Goal: Task Accomplishment & Management: Complete application form

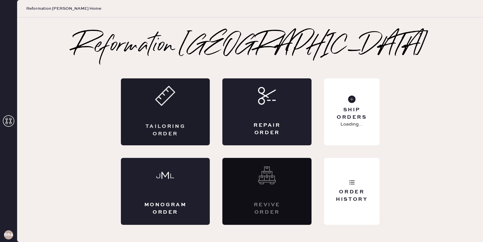
click at [181, 111] on div "Tailoring Order" at bounding box center [165, 111] width 89 height 67
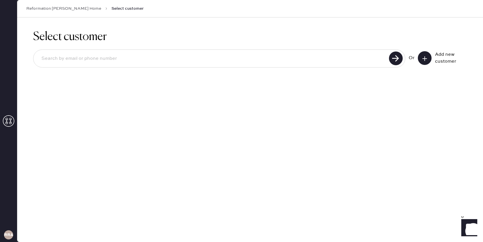
click at [426, 60] on icon at bounding box center [425, 59] width 6 height 6
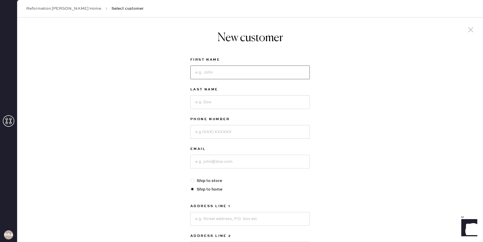
click at [193, 73] on input at bounding box center [249, 72] width 119 height 14
click at [206, 158] on input at bounding box center [249, 162] width 119 height 14
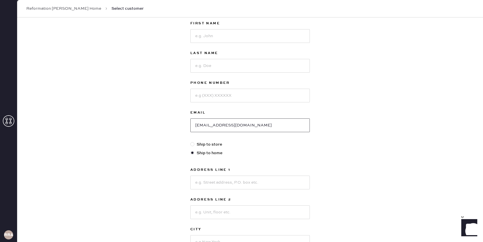
scroll to position [130, 0]
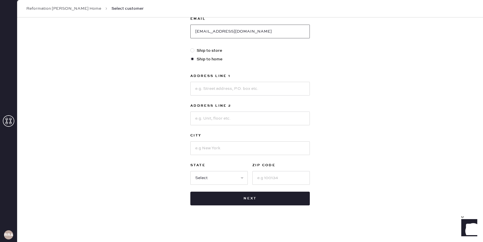
type input "[EMAIL_ADDRESS][DOMAIN_NAME]"
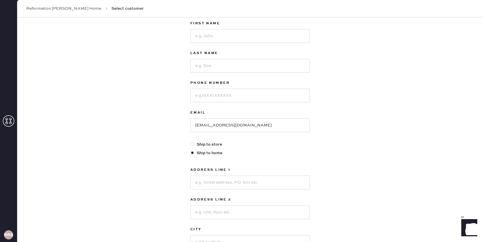
scroll to position [0, 0]
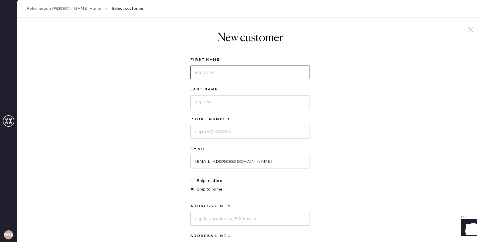
click at [281, 71] on input at bounding box center [249, 72] width 119 height 14
type input "[PERSON_NAME]"
click at [286, 98] on input at bounding box center [249, 102] width 119 height 14
type input "[PERSON_NAME]"
click at [285, 138] on input at bounding box center [249, 132] width 119 height 14
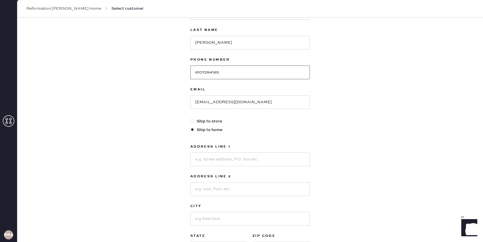
scroll to position [63, 0]
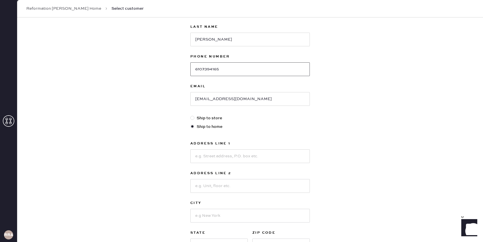
type input "6107394165"
click at [209, 115] on div "First Name [PERSON_NAME] Last Name [PERSON_NAME] Phone Number [PHONE_NUMBER] Em…" at bounding box center [249, 133] width 119 height 279
click at [209, 118] on label "Ship to store" at bounding box center [249, 118] width 119 height 6
click at [191, 115] on input "Ship to store" at bounding box center [190, 115] width 0 height 0
radio input "true"
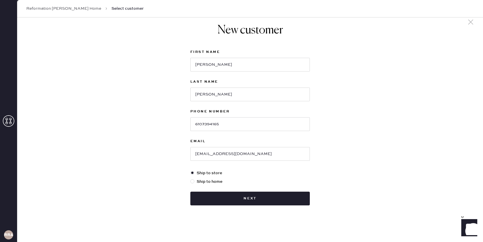
scroll to position [8, 0]
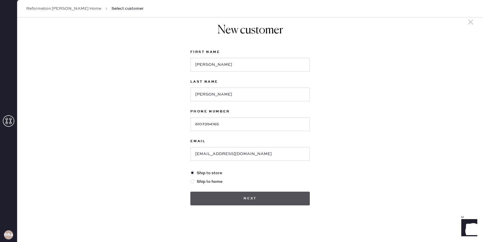
click at [243, 196] on button "Next" at bounding box center [249, 198] width 119 height 14
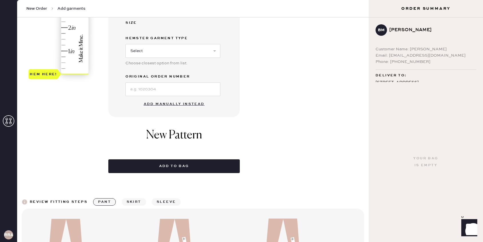
scroll to position [225, 0]
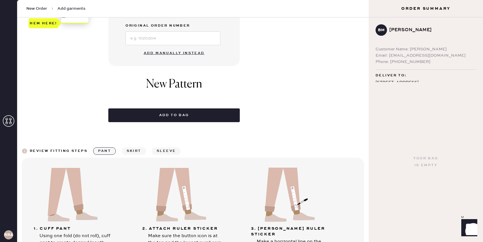
click at [287, 136] on div "Select pattern 1 in 2 in 3 in 4 in 5 in 6 in 7 in Show higher numbers Show lowe…" at bounding box center [192, 37] width 351 height 489
click at [190, 54] on button "Add manually instead" at bounding box center [174, 52] width 68 height 11
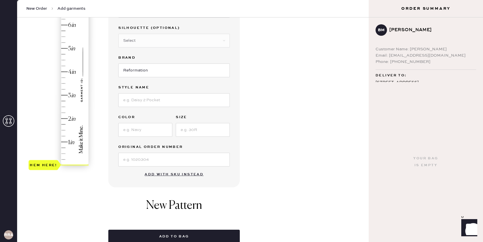
scroll to position [0, 0]
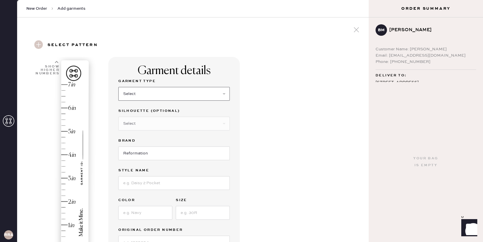
click at [176, 91] on select "Select Basic Skirt Jeans Leggings Pants Shorts Basic Sleeved Dress Basic Sleeve…" at bounding box center [173, 94] width 111 height 14
select select "6"
click at [118, 87] on select "Select Basic Skirt Jeans Leggings Pants Shorts Basic Sleeved Dress Basic Sleeve…" at bounding box center [173, 94] width 111 height 14
click at [159, 181] on input at bounding box center [173, 183] width 111 height 14
type input "Pernille Silk Dress"
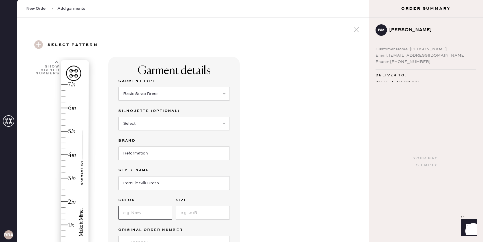
click at [156, 213] on input at bounding box center [145, 213] width 54 height 14
type input "Navy"
click at [188, 208] on input at bounding box center [203, 213] width 54 height 14
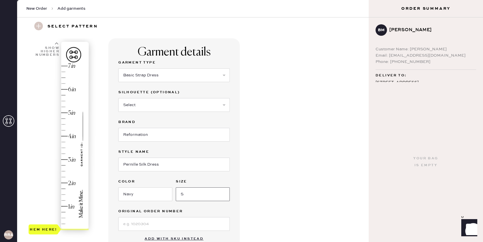
scroll to position [24, 0]
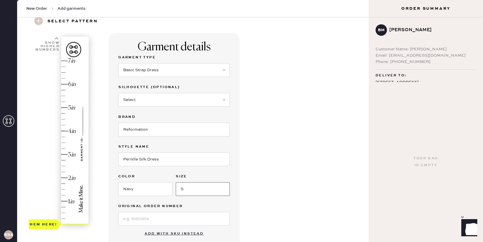
type input "S"
click at [166, 216] on input at bounding box center [173, 219] width 111 height 14
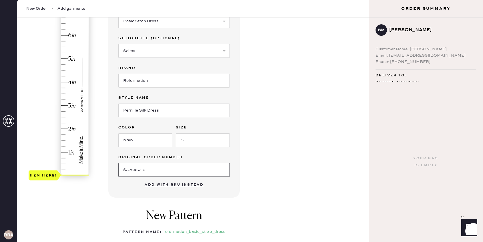
scroll to position [83, 0]
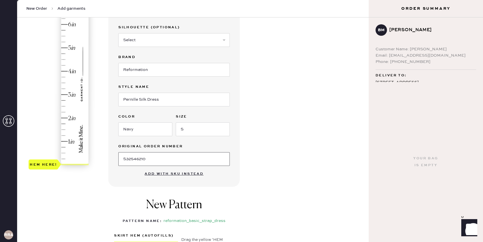
type input "S32546210"
type input "3.25"
drag, startPoint x: 43, startPoint y: 162, endPoint x: 42, endPoint y: 88, distance: 73.7
click at [42, 88] on div "Hem here!" at bounding box center [43, 88] width 27 height 7
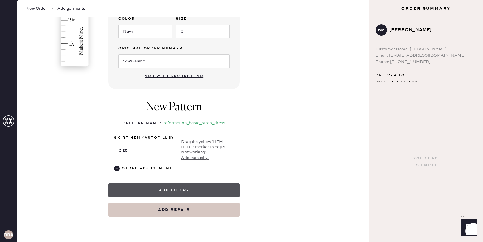
click at [177, 191] on button "Add to bag" at bounding box center [173, 190] width 131 height 14
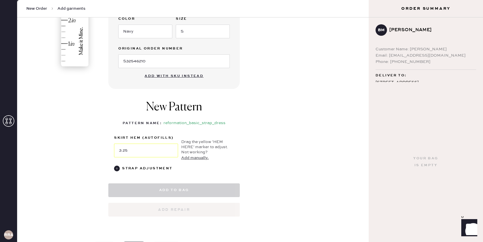
select select "6"
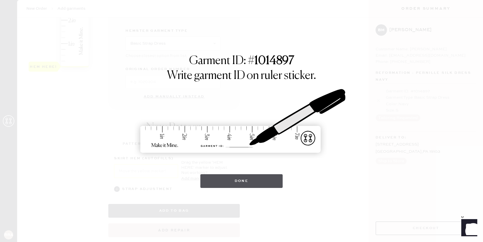
click at [227, 178] on button "Done" at bounding box center [241, 181] width 83 height 14
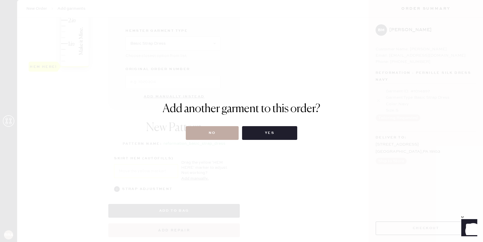
click at [222, 136] on button "No" at bounding box center [212, 133] width 53 height 14
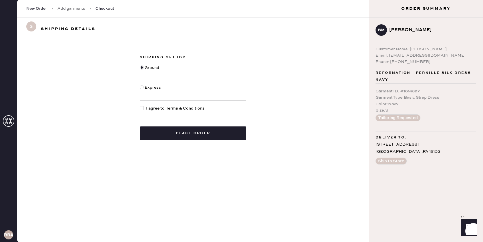
click at [134, 108] on div "Shipping Method Ground Express I agree to Terms & Conditions Place order" at bounding box center [193, 97] width 132 height 86
click at [145, 108] on div at bounding box center [143, 108] width 6 height 6
click at [140, 105] on input "I agree to Terms & Conditions" at bounding box center [140, 105] width 0 height 0
checkbox input "true"
click at [155, 135] on button "Place order" at bounding box center [193, 133] width 107 height 14
